Goal: Find specific page/section: Find specific page/section

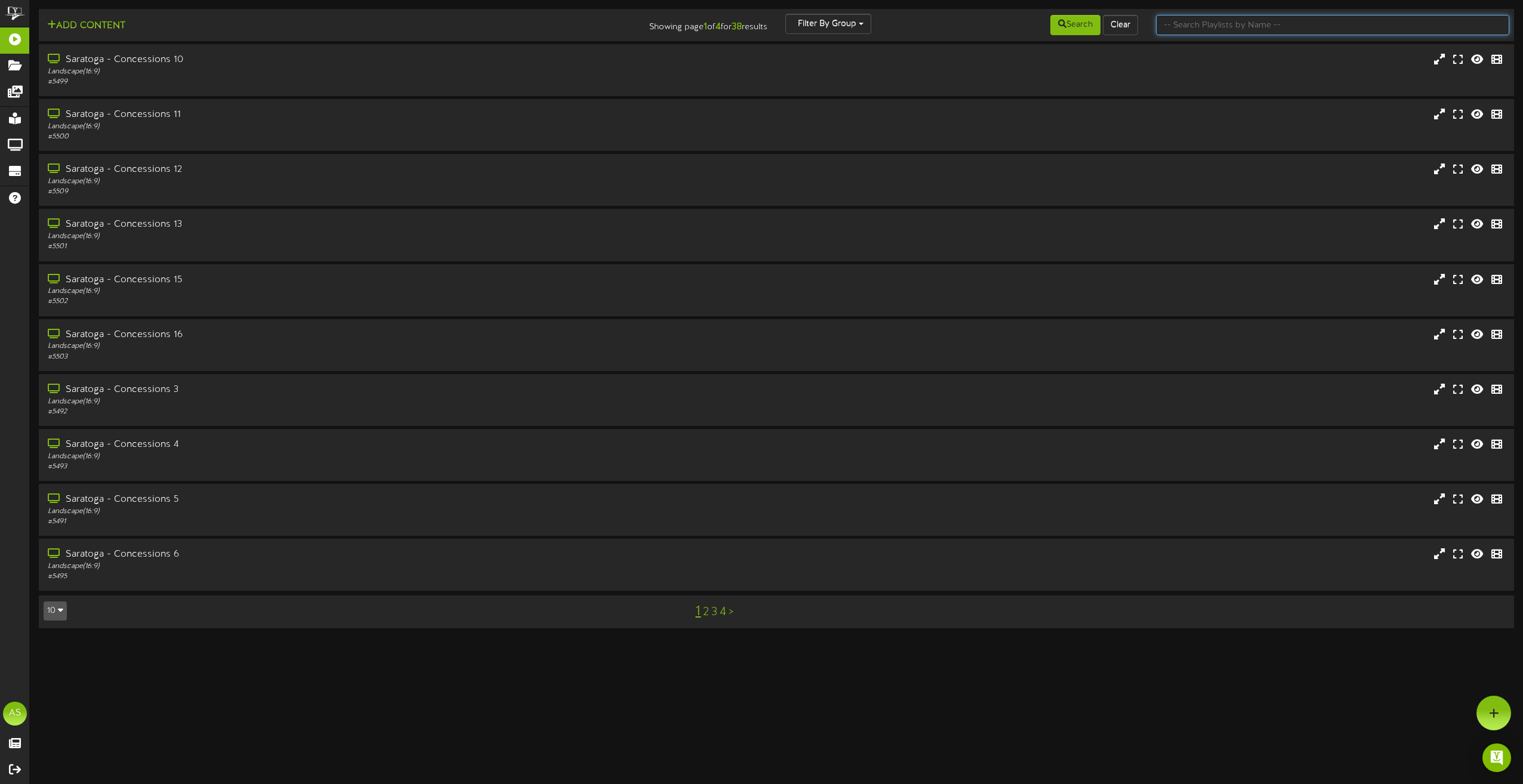
click at [1192, 23] on input "text" at bounding box center [1332, 25] width 353 height 21
type input "theater"
click at [198, 189] on div "# 5518" at bounding box center [344, 192] width 599 height 10
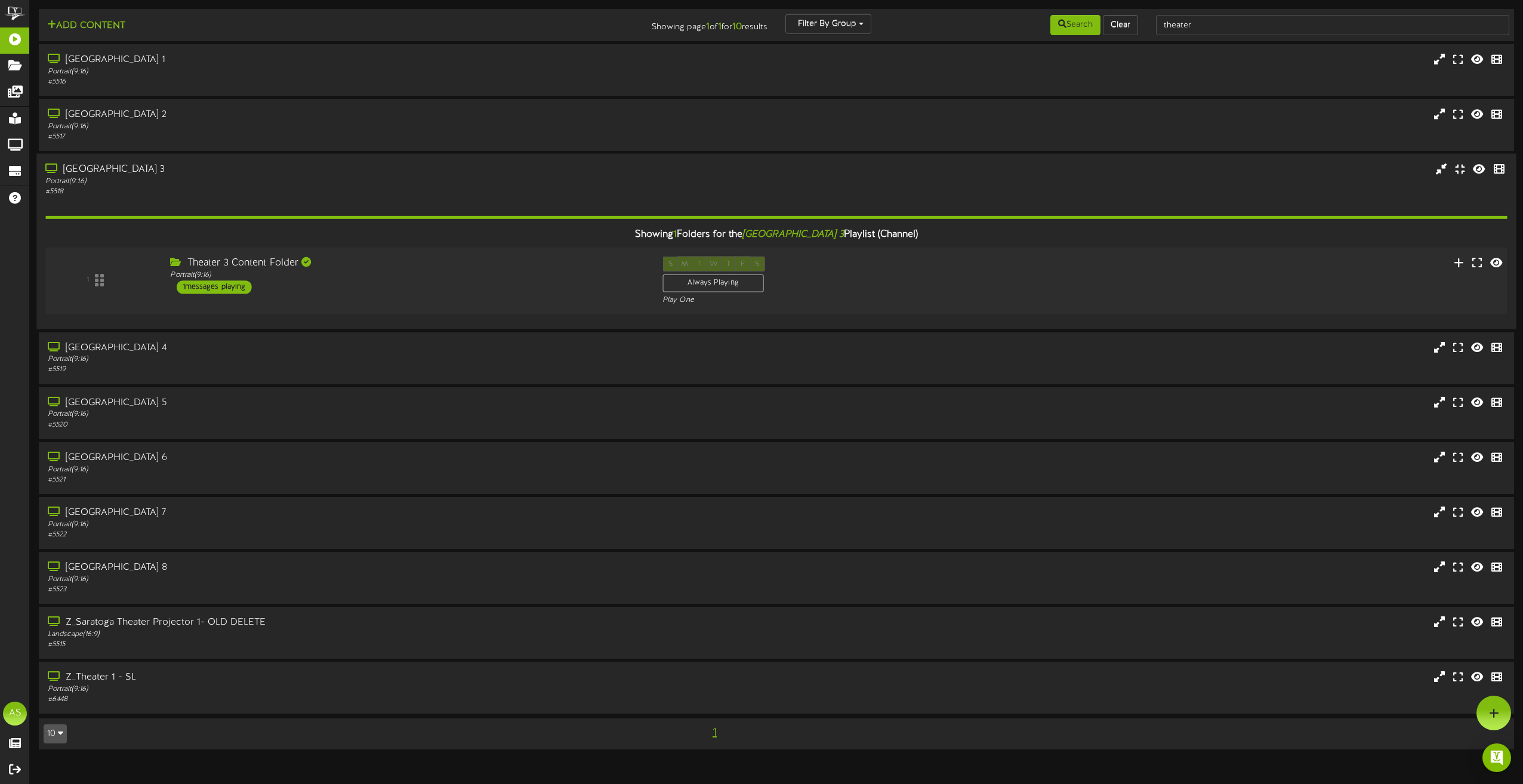
click at [379, 289] on div "Theater 3 Content Folder Portrait ( 9:16 ) 1 messages playing" at bounding box center [407, 276] width 492 height 38
